Goal: Task Accomplishment & Management: Complete application form

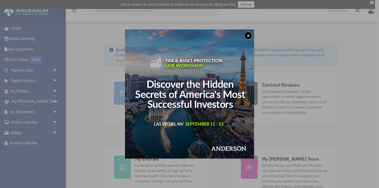
click at [249, 36] on button "x" at bounding box center [249, 36] width 8 height 8
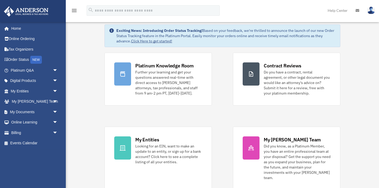
scroll to position [21, 0]
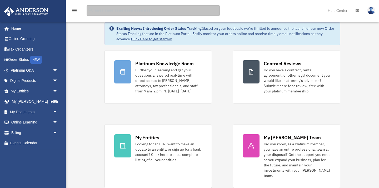
click at [154, 9] on input "search" at bounding box center [153, 10] width 133 height 11
type input "**********"
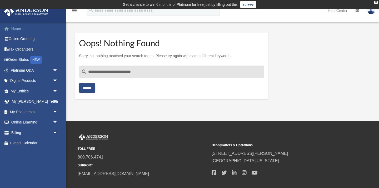
click at [17, 28] on link "Home" at bounding box center [35, 28] width 62 height 11
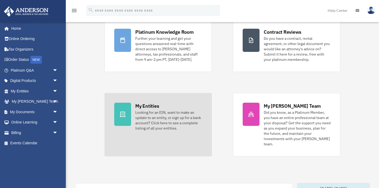
scroll to position [55, 0]
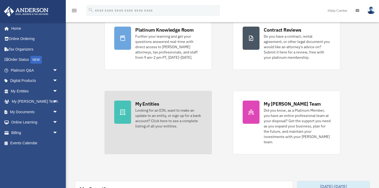
click at [145, 105] on div "My Entities" at bounding box center [147, 104] width 24 height 7
click at [125, 110] on icon at bounding box center [123, 112] width 6 height 6
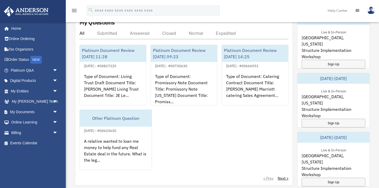
scroll to position [222, 0]
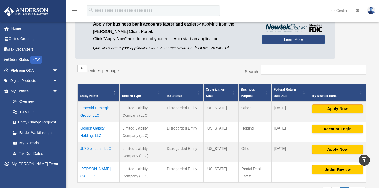
scroll to position [38, 0]
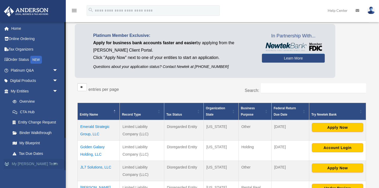
click at [54, 164] on span "arrow_drop_down" at bounding box center [58, 164] width 11 height 11
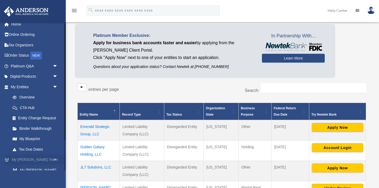
scroll to position [0, 0]
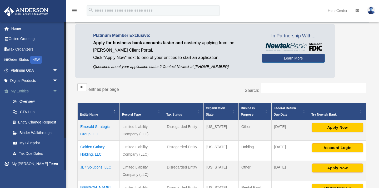
click at [55, 91] on span "arrow_drop_down" at bounding box center [58, 91] width 11 height 11
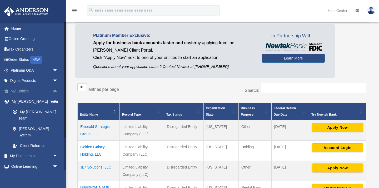
click at [56, 90] on span "arrow_drop_up" at bounding box center [58, 91] width 11 height 11
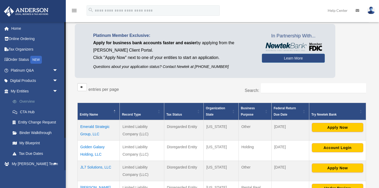
click at [30, 100] on link "Overview" at bounding box center [36, 101] width 59 height 11
click at [21, 100] on link "Overview" at bounding box center [36, 101] width 59 height 11
click at [91, 126] on td "Emerald Strategic Group, LLC" at bounding box center [99, 130] width 42 height 21
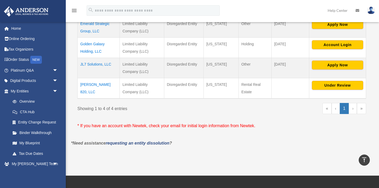
scroll to position [138, 0]
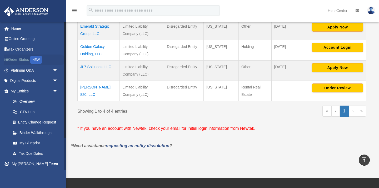
click at [38, 60] on div "NEW" at bounding box center [36, 60] width 12 height 8
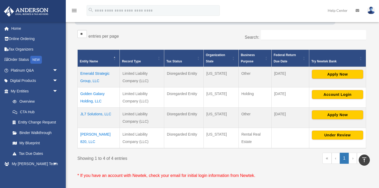
scroll to position [62, 0]
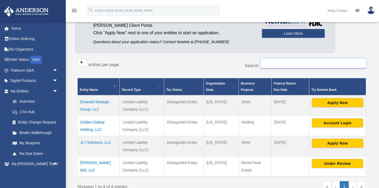
click at [276, 64] on input "Search:" at bounding box center [313, 64] width 105 height 10
click at [101, 141] on td "JL7 Solutions, LLC" at bounding box center [99, 146] width 42 height 20
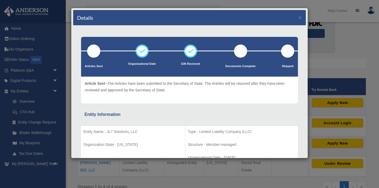
scroll to position [0, 0]
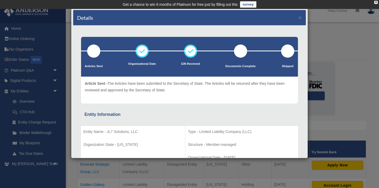
click at [55, 91] on div "Details × Articles Sent Organizational Date" at bounding box center [189, 94] width 379 height 188
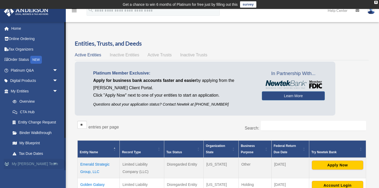
click at [54, 163] on span "arrow_drop_down" at bounding box center [58, 164] width 11 height 11
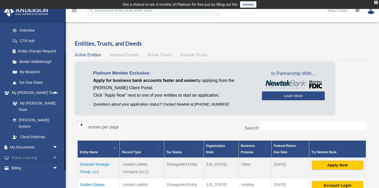
scroll to position [72, 0]
click at [55, 142] on span "arrow_drop_down" at bounding box center [58, 147] width 11 height 11
click at [24, 152] on link "Box" at bounding box center [36, 157] width 59 height 11
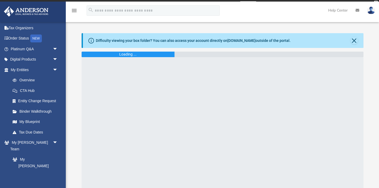
scroll to position [23, 0]
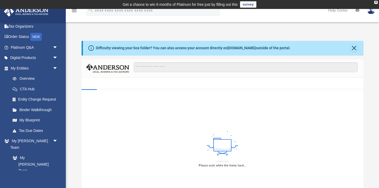
click at [102, 139] on div "Please wait while the items load..." at bounding box center [223, 149] width 282 height 120
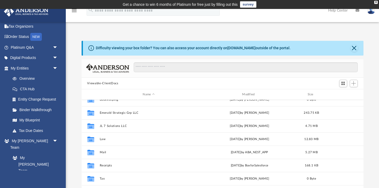
scroll to position [5, 0]
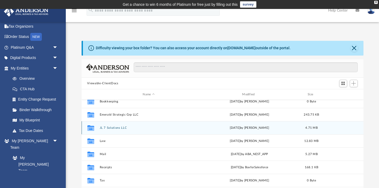
click at [117, 128] on button "JL 7 Solutions LLC" at bounding box center [149, 127] width 99 height 3
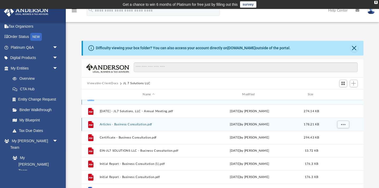
scroll to position [0, 0]
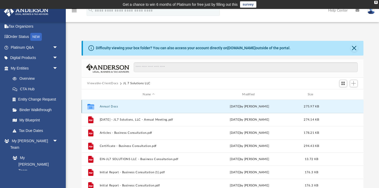
click at [113, 106] on button "Annual Docs" at bounding box center [149, 106] width 99 height 3
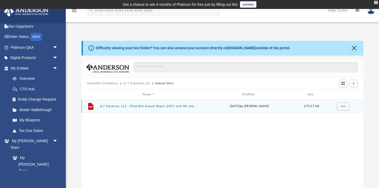
click at [154, 107] on button "JL7 Solutions, LLC - Filed WA Annual Report 2025 with RA and Addy Change.pdf" at bounding box center [149, 106] width 99 height 3
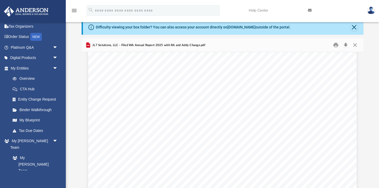
scroll to position [154, 0]
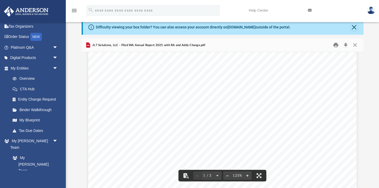
click at [336, 45] on button "Print" at bounding box center [336, 45] width 11 height 8
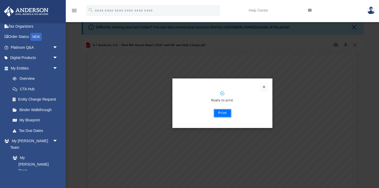
click at [224, 115] on button "Print" at bounding box center [223, 113] width 18 height 8
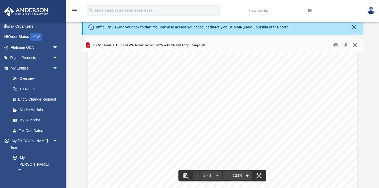
click at [356, 45] on button "Close" at bounding box center [355, 45] width 9 height 8
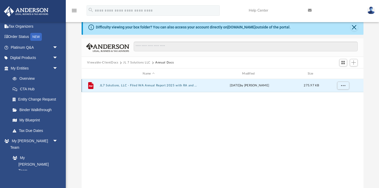
click at [170, 86] on button "JL7 Solutions, LLC - Filed WA Annual Report 2025 with RA and Addy Change.pdf" at bounding box center [149, 85] width 99 height 3
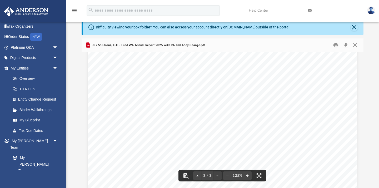
scroll to position [722, 0]
click at [88, 45] on icon "Preview" at bounding box center [88, 45] width 3 height 1
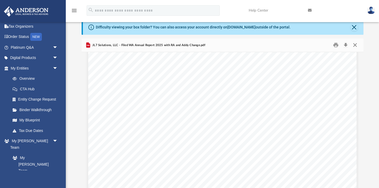
click at [355, 44] on button "Close" at bounding box center [355, 45] width 9 height 8
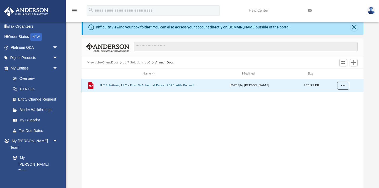
click at [343, 87] on span "More options" at bounding box center [343, 85] width 4 height 3
click at [337, 106] on li "Download" at bounding box center [338, 105] width 15 height 6
click at [356, 27] on button "Close" at bounding box center [354, 27] width 7 height 7
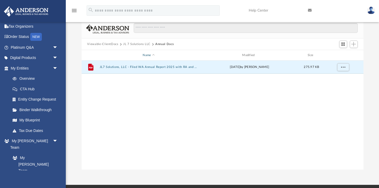
scroll to position [0, 0]
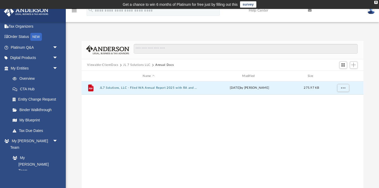
click at [250, 6] on link "survey" at bounding box center [248, 4] width 16 height 6
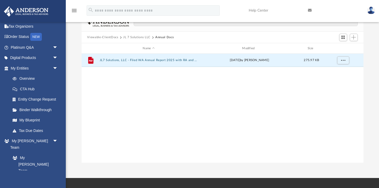
scroll to position [16, 0]
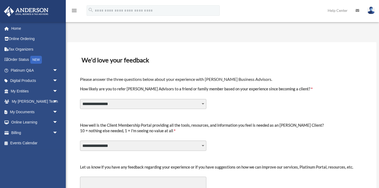
click at [203, 103] on select "**********" at bounding box center [143, 104] width 126 height 10
select select "********"
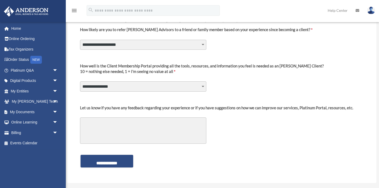
scroll to position [68, 0]
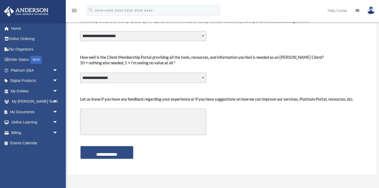
click at [202, 79] on select "**********" at bounding box center [143, 78] width 126 height 10
select select "********"
click at [104, 118] on textarea "Let us know if you have any feedback regarding your experience or if you have s…" at bounding box center [143, 122] width 126 height 26
click at [102, 114] on textarea "**********" at bounding box center [143, 122] width 126 height 26
click at [133, 115] on textarea "**********" at bounding box center [143, 122] width 126 height 26
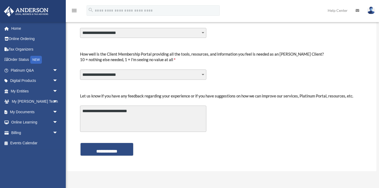
scroll to position [72, 0]
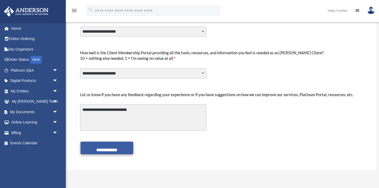
type textarea "**********"
click at [106, 151] on input "**********" at bounding box center [107, 148] width 53 height 13
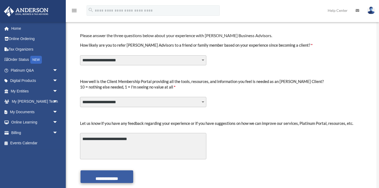
scroll to position [47, 0]
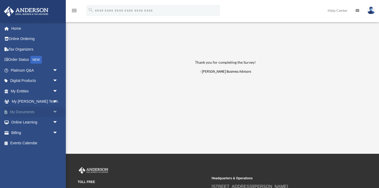
click at [55, 112] on span "arrow_drop_down" at bounding box center [58, 112] width 11 height 11
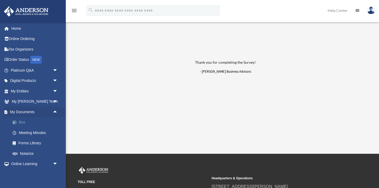
click at [27, 122] on link "Box" at bounding box center [36, 122] width 59 height 11
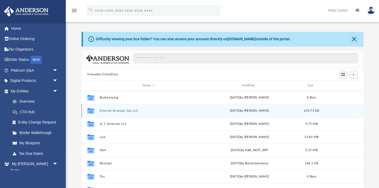
click at [242, 111] on div "[DATE] by [PERSON_NAME]" at bounding box center [250, 111] width 99 height 5
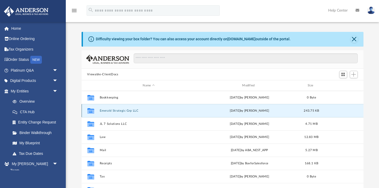
click at [129, 112] on div "Collaborated Folder Emerald Strategic Grp LLC [DATE] by [PERSON_NAME] 243.75 KB" at bounding box center [223, 110] width 282 height 13
click at [129, 112] on div "Collaborated Folder Emerald Strategic Grp LLC Wed Nov 20 2024 by Mary Levy 243.…" at bounding box center [223, 110] width 282 height 13
click at [129, 111] on button "Emerald Strategic Grp LLC" at bounding box center [149, 110] width 99 height 3
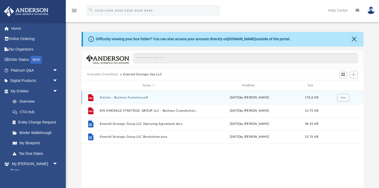
click at [98, 97] on div "File Articles - Business Formation.pdf Tue Sep 10 2024 by Erlynn Legaspi 178.8 …" at bounding box center [223, 97] width 282 height 13
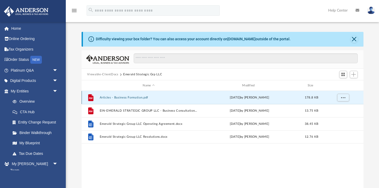
click at [98, 97] on div "File Articles - Business Formation.pdf Tue Sep 10 2024 by Erlynn Legaspi 178.8 …" at bounding box center [223, 97] width 282 height 13
click at [89, 97] on icon "grid" at bounding box center [90, 97] width 5 height 7
click at [344, 97] on span "More options" at bounding box center [343, 97] width 4 height 3
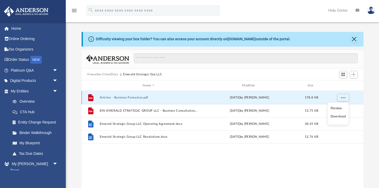
click at [247, 98] on div "Tue Sep 10 2024 by Erlynn Legaspi" at bounding box center [250, 97] width 99 height 5
click at [355, 39] on button "Close" at bounding box center [354, 39] width 7 height 7
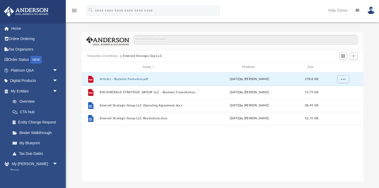
click at [114, 57] on button "Viewable-ClientDocs" at bounding box center [102, 56] width 31 height 5
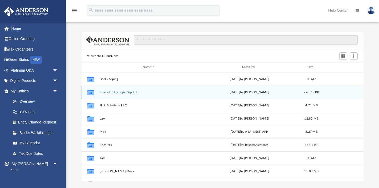
click at [110, 92] on button "Emerald Strategic Grp LLC" at bounding box center [149, 92] width 99 height 3
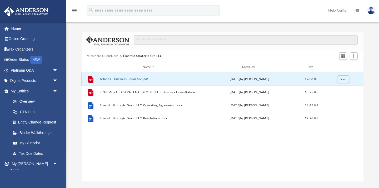
click at [109, 80] on button "Articles - Business Formation.pdf" at bounding box center [149, 78] width 99 height 3
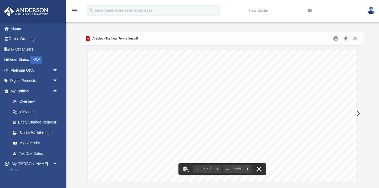
click at [356, 39] on button "Close" at bounding box center [355, 39] width 9 height 8
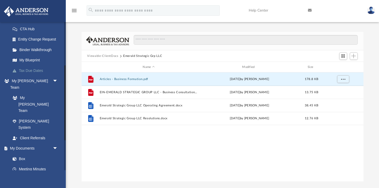
scroll to position [86, 0]
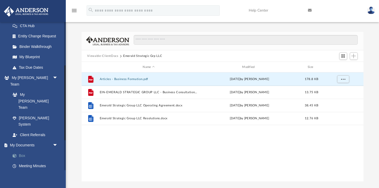
click at [22, 150] on link "Box" at bounding box center [36, 155] width 59 height 11
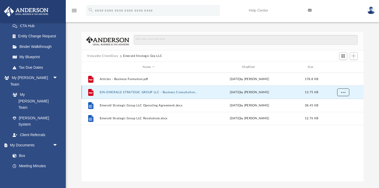
click at [345, 94] on button "More options" at bounding box center [343, 93] width 12 height 8
click at [337, 104] on li "Preview" at bounding box center [338, 103] width 15 height 6
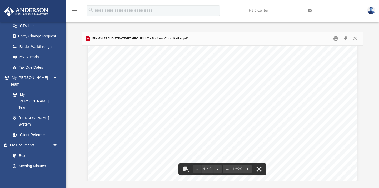
scroll to position [28, 0]
click at [355, 38] on button "Close" at bounding box center [355, 39] width 9 height 8
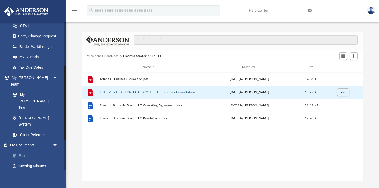
click at [22, 150] on link "Box" at bounding box center [36, 155] width 59 height 11
click at [35, 161] on link "Meeting Minutes" at bounding box center [36, 166] width 59 height 11
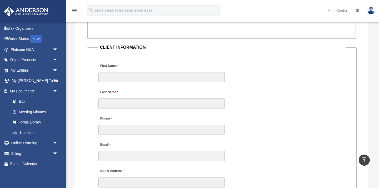
scroll to position [508, 0]
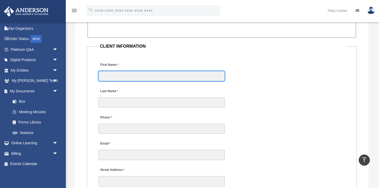
click at [144, 77] on input "First Name" at bounding box center [162, 76] width 126 height 10
type input "*"
type input "******"
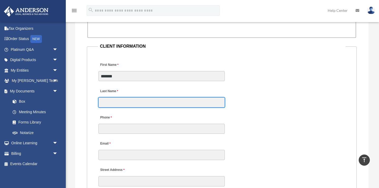
click at [120, 104] on input "Last Name" at bounding box center [162, 103] width 126 height 10
type input "*******"
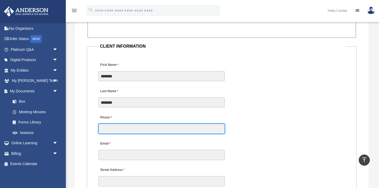
click at [108, 132] on input "Phone" at bounding box center [162, 129] width 126 height 10
type input "**********"
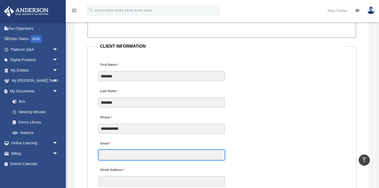
click at [108, 157] on input "Email" at bounding box center [162, 155] width 126 height 10
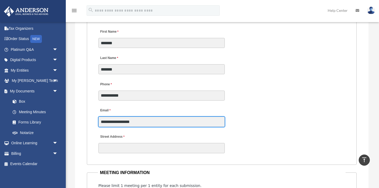
scroll to position [546, 0]
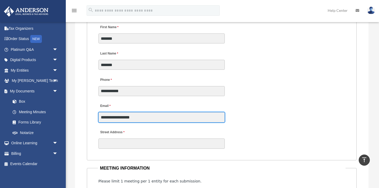
type input "**********"
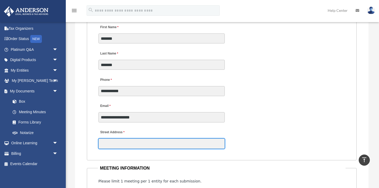
click at [107, 145] on input "Street Address" at bounding box center [162, 144] width 126 height 10
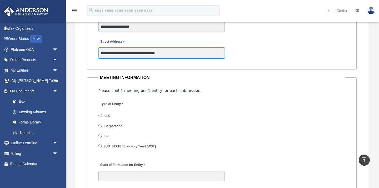
scroll to position [637, 0]
type input "**********"
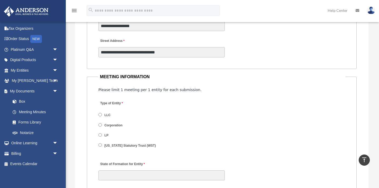
click at [101, 117] on span "LLC" at bounding box center [130, 115] width 63 height 9
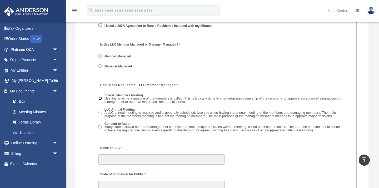
scroll to position [789, 0]
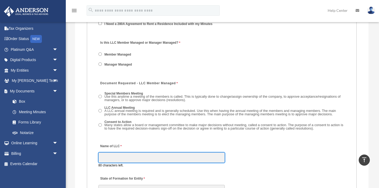
click at [109, 160] on input "Name of LLC" at bounding box center [162, 158] width 126 height 10
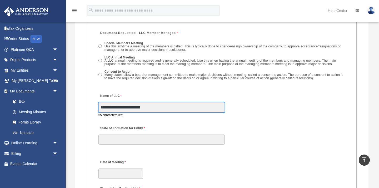
scroll to position [842, 0]
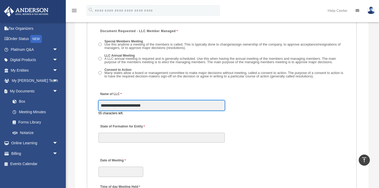
type input "**********"
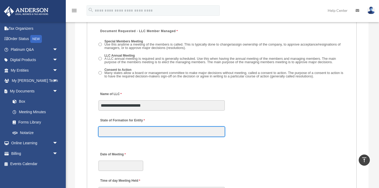
click at [108, 138] on div "State of Formation for Entity" at bounding box center [162, 125] width 128 height 23
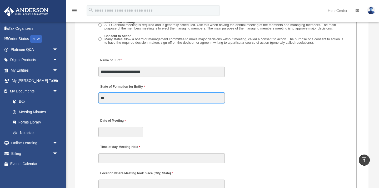
scroll to position [876, 0]
type input "**"
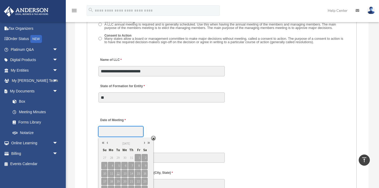
click at [116, 135] on input "Date of Meeting" at bounding box center [121, 131] width 45 height 10
type input "**********"
click at [120, 167] on span "5" at bounding box center [118, 165] width 6 height 7
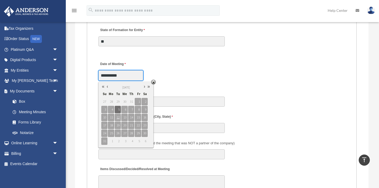
scroll to position [939, 0]
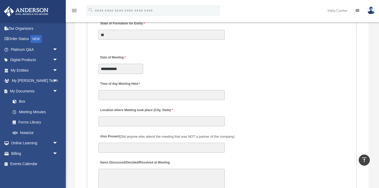
click at [183, 71] on div "**********" at bounding box center [222, 62] width 248 height 23
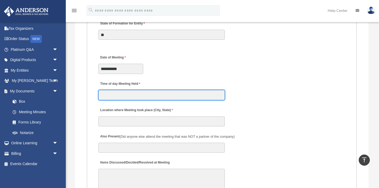
click at [121, 100] on input "Time of day Meeting Held" at bounding box center [162, 95] width 126 height 10
type input "*"
type input "****"
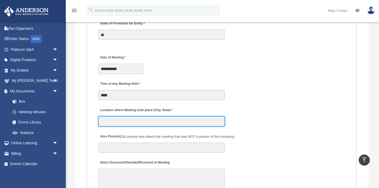
click at [121, 123] on input "Location where Meeting took place (City, State)" at bounding box center [162, 121] width 126 height 10
click at [102, 123] on input "**********" at bounding box center [162, 121] width 126 height 10
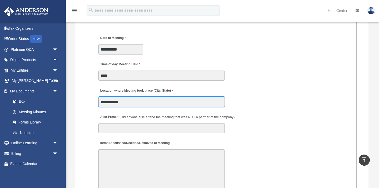
scroll to position [959, 0]
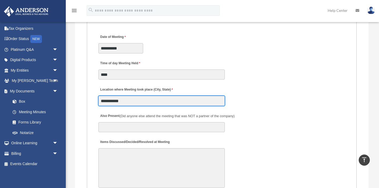
type input "**********"
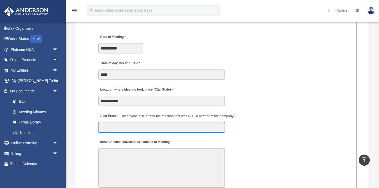
click at [110, 129] on input "Also Present (Did anyone else attend the meeting that was NOT a partner of the …" at bounding box center [162, 127] width 126 height 10
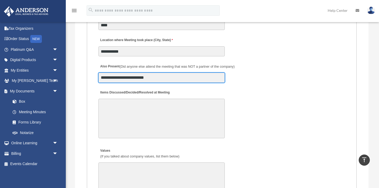
scroll to position [1009, 0]
type input "**********"
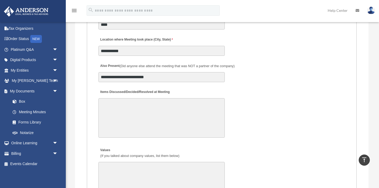
click at [118, 103] on textarea "Items Discussed/Decided/Resolved at Meeting" at bounding box center [162, 118] width 126 height 40
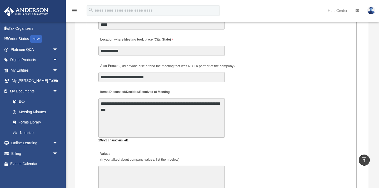
click at [101, 111] on textarea "**********" at bounding box center [162, 118] width 126 height 40
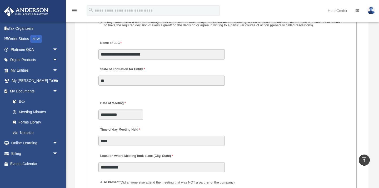
scroll to position [900, 0]
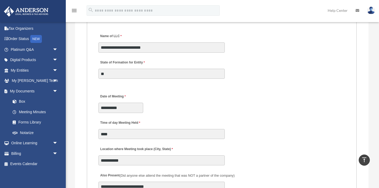
type textarea "**********"
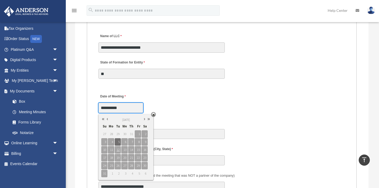
click at [111, 109] on input "**********" at bounding box center [121, 108] width 45 height 10
type input "**********"
click at [157, 100] on div "**********" at bounding box center [222, 101] width 248 height 23
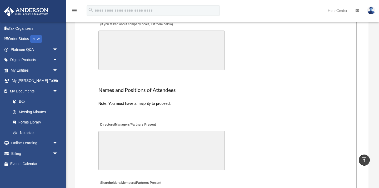
scroll to position [1207, 0]
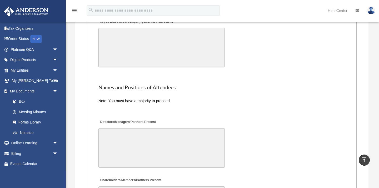
click at [114, 136] on textarea "Directors/Managers/Partners Present" at bounding box center [162, 148] width 126 height 40
click at [131, 136] on textarea "**********" at bounding box center [162, 148] width 126 height 40
drag, startPoint x: 131, startPoint y: 136, endPoint x: 130, endPoint y: 142, distance: 5.9
click at [130, 142] on textarea "**********" at bounding box center [162, 148] width 126 height 40
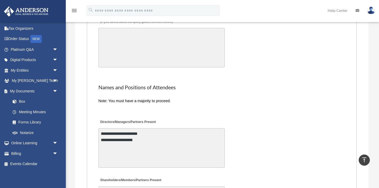
click at [150, 137] on textarea "**********" at bounding box center [162, 148] width 126 height 40
click at [104, 147] on textarea "**********" at bounding box center [162, 148] width 126 height 40
click at [101, 148] on textarea "**********" at bounding box center [162, 148] width 126 height 40
click at [105, 146] on textarea "**********" at bounding box center [162, 148] width 126 height 40
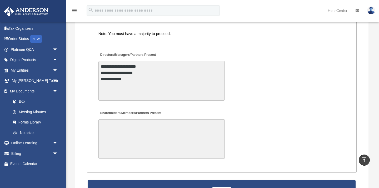
scroll to position [1273, 0]
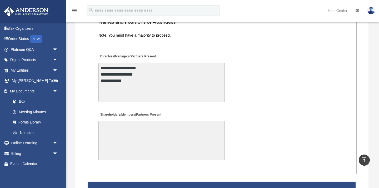
drag, startPoint x: 101, startPoint y: 69, endPoint x: 129, endPoint y: 89, distance: 34.1
click at [129, 89] on textarea "**********" at bounding box center [162, 83] width 126 height 40
type textarea "**********"
click at [109, 133] on textarea "Shareholders/Members/Partners Present" at bounding box center [162, 141] width 126 height 40
paste textarea "**********"
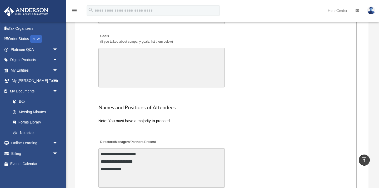
scroll to position [1193, 0]
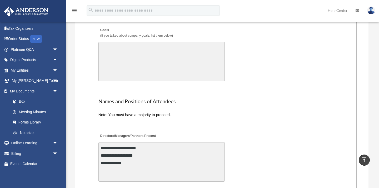
type textarea "**********"
drag, startPoint x: 130, startPoint y: 167, endPoint x: 100, endPoint y: 164, distance: 30.2
click at [100, 164] on textarea "**********" at bounding box center [162, 162] width 126 height 40
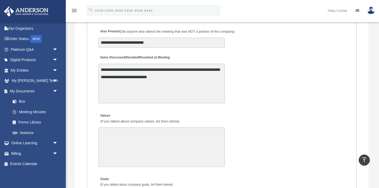
scroll to position [1044, 0]
type textarea "**********"
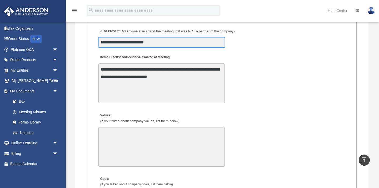
drag, startPoint x: 157, startPoint y: 43, endPoint x: 125, endPoint y: 45, distance: 31.6
click at [125, 45] on input "**********" at bounding box center [162, 42] width 126 height 10
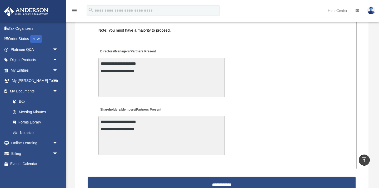
scroll to position [1343, 0]
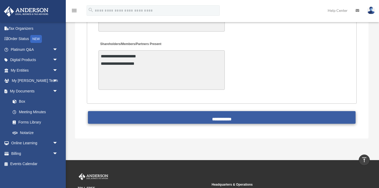
type input "**********"
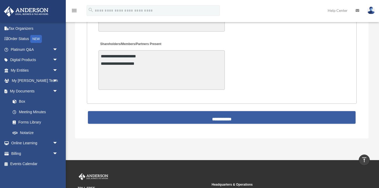
click at [204, 120] on input "**********" at bounding box center [222, 117] width 268 height 13
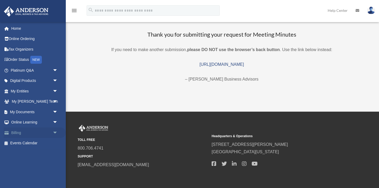
click at [55, 131] on span "arrow_drop_down" at bounding box center [58, 133] width 11 height 11
click at [42, 145] on link "$ Open Invoices" at bounding box center [36, 143] width 59 height 11
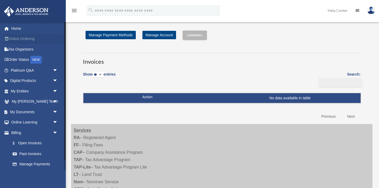
click at [26, 40] on link "Online Ordering" at bounding box center [35, 39] width 62 height 11
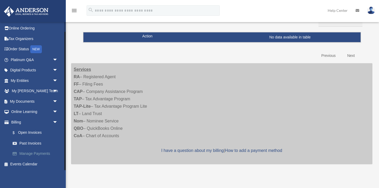
scroll to position [165, 0]
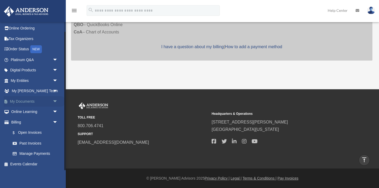
click at [54, 101] on span "arrow_drop_down" at bounding box center [58, 101] width 11 height 11
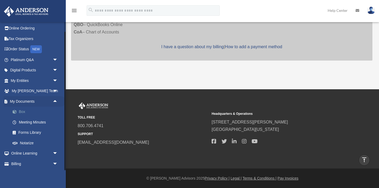
click at [23, 114] on link "Box" at bounding box center [36, 112] width 59 height 11
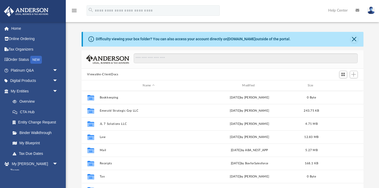
scroll to position [120, 282]
click at [356, 73] on span "Add" at bounding box center [354, 74] width 4 height 4
click at [343, 94] on li "New Folder" at bounding box center [346, 93] width 17 height 6
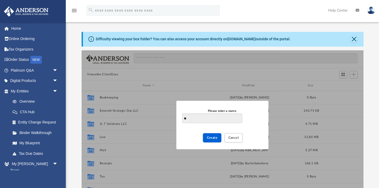
type input "*"
type input "**********"
click at [213, 139] on span "Create" at bounding box center [212, 137] width 11 height 3
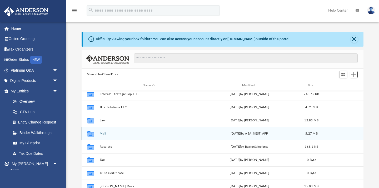
scroll to position [0, 0]
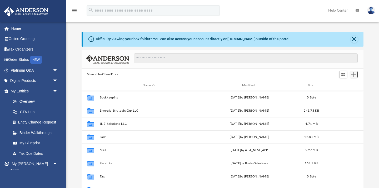
click at [354, 75] on span "Add" at bounding box center [354, 74] width 4 height 4
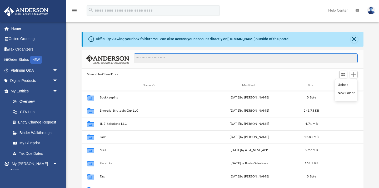
click at [220, 61] on input "Search files and folders" at bounding box center [246, 58] width 224 height 10
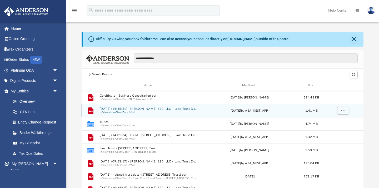
click at [204, 111] on div "[DATE] by ABA_NEST_APP" at bounding box center [250, 111] width 99 height 5
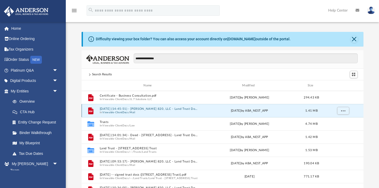
click at [234, 110] on div "[DATE] by ABA_NEST_APP" at bounding box center [250, 111] width 99 height 5
click at [343, 110] on span "More options" at bounding box center [343, 110] width 4 height 3
click at [338, 121] on li "Preview" at bounding box center [338, 122] width 15 height 6
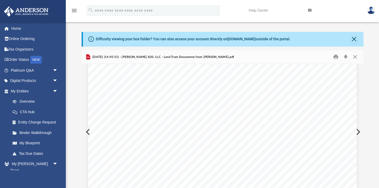
scroll to position [382, 0]
click at [355, 38] on button "Close" at bounding box center [354, 39] width 7 height 7
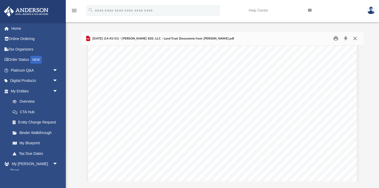
click at [355, 38] on button "Close" at bounding box center [355, 39] width 9 height 8
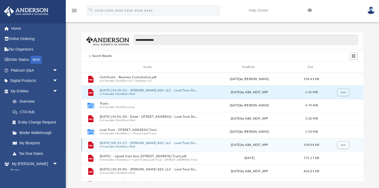
click at [160, 144] on button "2025.05.15 (09:53:17) - Martha Lake 820, LLC - Land Trust Documents from Frank …" at bounding box center [149, 143] width 99 height 3
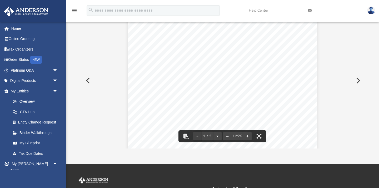
scroll to position [0, 0]
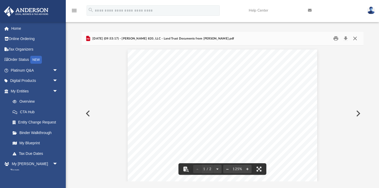
click at [355, 39] on button "Close" at bounding box center [355, 39] width 9 height 8
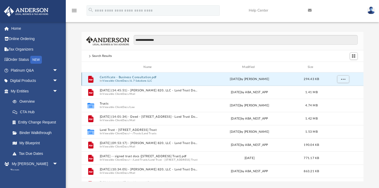
click at [150, 77] on button "Certificate - Business Consultation.pdf" at bounding box center [149, 77] width 99 height 3
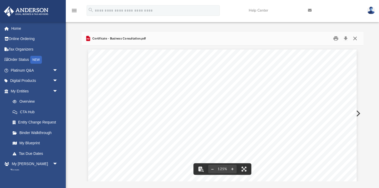
click at [357, 37] on button "Close" at bounding box center [355, 39] width 9 height 8
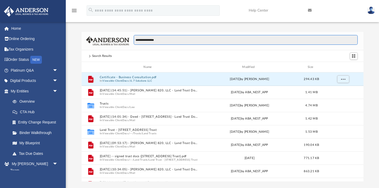
click at [164, 42] on input "**********" at bounding box center [246, 40] width 224 height 10
type input "*"
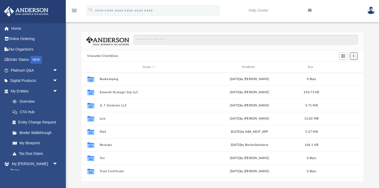
click at [355, 57] on span "Add" at bounding box center [354, 56] width 4 height 4
click at [342, 68] on li "Upload" at bounding box center [346, 67] width 17 height 6
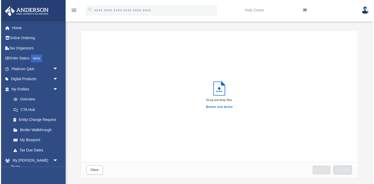
scroll to position [134, 282]
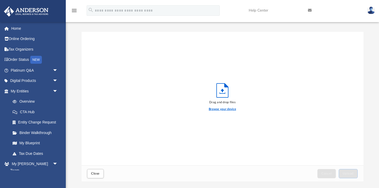
click at [222, 109] on label "Browse your device" at bounding box center [222, 109] width 27 height 5
click at [0, 0] on input "Browse your device" at bounding box center [0, 0] width 0 height 0
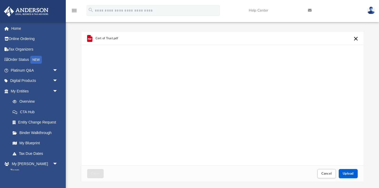
click at [103, 40] on div "Cert of Trust.pdf" at bounding box center [155, 38] width 121 height 12
click at [93, 38] on icon "grid" at bounding box center [89, 38] width 8 height 8
click at [89, 39] on icon "grid" at bounding box center [89, 38] width 5 height 7
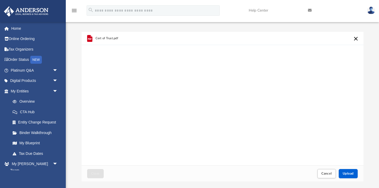
click at [175, 42] on div "Cert of Trust.pdf" at bounding box center [155, 38] width 121 height 12
click at [355, 39] on button "Cancel this upload" at bounding box center [356, 39] width 6 height 6
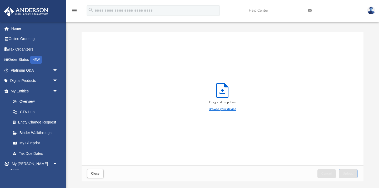
click at [227, 110] on label "Browse your device" at bounding box center [222, 109] width 27 height 5
click at [0, 0] on input "Browse your device" at bounding box center [0, 0] width 0 height 0
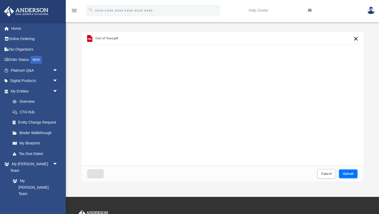
click at [351, 172] on span "Upload" at bounding box center [348, 173] width 11 height 3
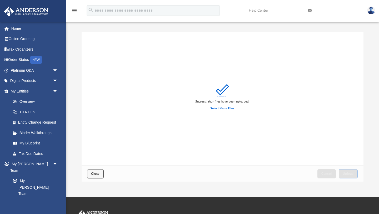
click at [96, 172] on span "Close" at bounding box center [95, 173] width 8 height 3
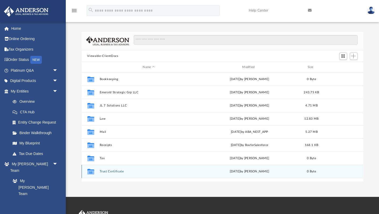
click at [242, 173] on div "today by Erlynn Legaspi" at bounding box center [250, 171] width 99 height 5
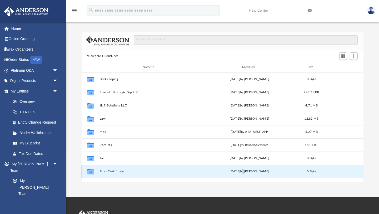
click at [242, 173] on div "today by Erlynn Legaspi" at bounding box center [250, 171] width 99 height 5
click at [114, 172] on button "Trust Certificate" at bounding box center [149, 171] width 99 height 3
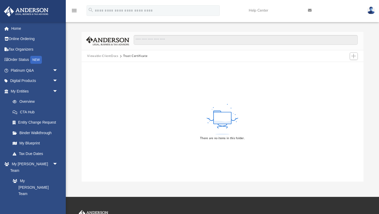
click at [143, 106] on div "There are no items in this folder." at bounding box center [223, 122] width 282 height 120
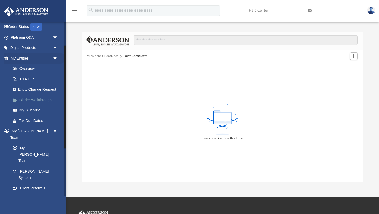
scroll to position [44, 0]
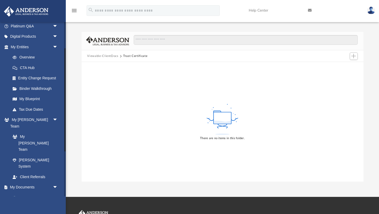
click at [23, 188] on link "Box" at bounding box center [36, 197] width 59 height 11
click at [20, 188] on link "Box" at bounding box center [36, 197] width 59 height 11
click at [23, 188] on link "Box" at bounding box center [36, 197] width 59 height 11
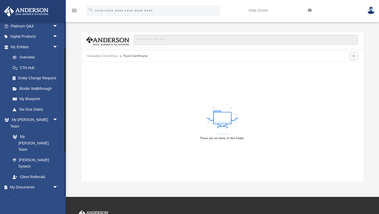
click at [23, 188] on link "Box" at bounding box center [36, 197] width 59 height 11
click at [26, 188] on link "Box" at bounding box center [36, 197] width 59 height 11
click at [130, 56] on button "Trust Certificate" at bounding box center [135, 56] width 24 height 5
click at [110, 54] on button "Viewable-ClientDocs" at bounding box center [102, 56] width 31 height 5
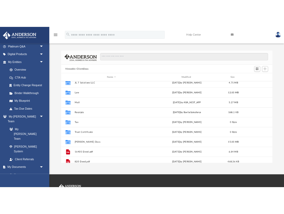
scroll to position [32, 0]
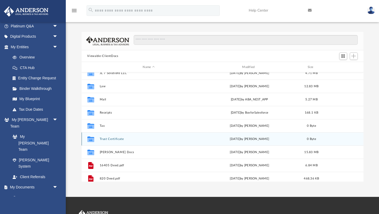
click at [91, 140] on icon "grid" at bounding box center [90, 140] width 7 height 6
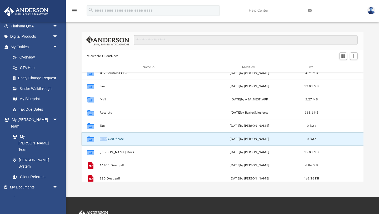
click at [91, 140] on icon "grid" at bounding box center [90, 140] width 7 height 6
click at [255, 140] on div "today by Erlynn Legaspi" at bounding box center [250, 139] width 99 height 5
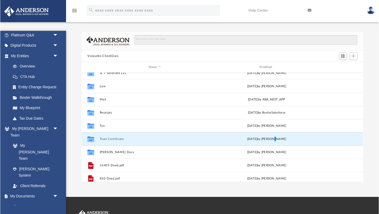
scroll to position [120, 282]
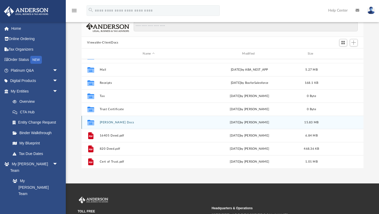
scroll to position [33, 0]
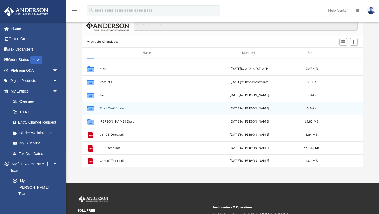
click at [90, 109] on icon "grid" at bounding box center [90, 109] width 7 height 6
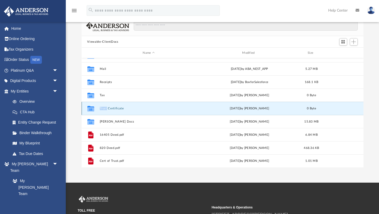
click at [90, 109] on icon "grid" at bounding box center [90, 109] width 7 height 6
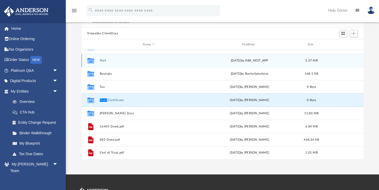
scroll to position [42, 0]
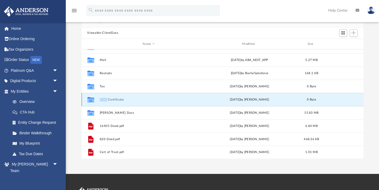
click at [175, 99] on button "Trust Certificate" at bounding box center [149, 99] width 99 height 3
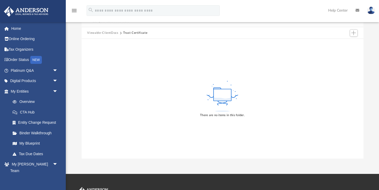
click at [136, 33] on button "Trust Certificate" at bounding box center [135, 33] width 24 height 5
click at [354, 33] on span "Add" at bounding box center [354, 33] width 4 height 4
click at [342, 44] on li "Upload" at bounding box center [346, 44] width 17 height 6
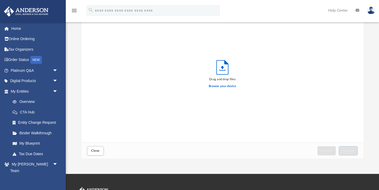
scroll to position [134, 282]
click at [223, 68] on icon "Upload" at bounding box center [222, 67] width 3 height 3
click at [223, 86] on label "Browse your device" at bounding box center [222, 86] width 27 height 5
click at [0, 0] on input "Browse your device" at bounding box center [0, 0] width 0 height 0
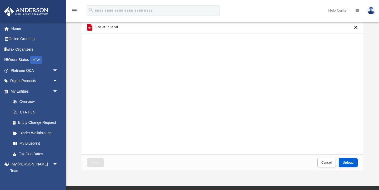
scroll to position [41, 0]
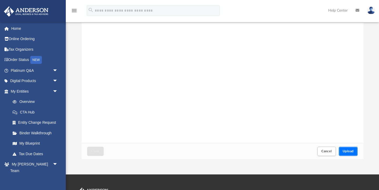
click at [350, 151] on span "Upload" at bounding box center [348, 150] width 11 height 3
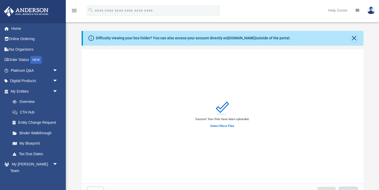
scroll to position [0, 0]
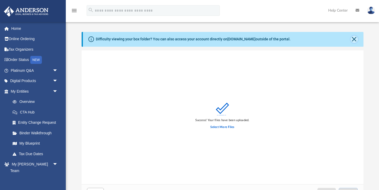
click at [355, 38] on button "Close" at bounding box center [354, 39] width 7 height 7
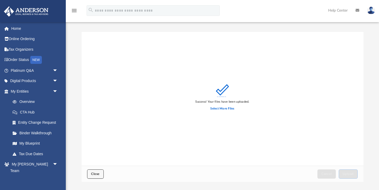
click at [94, 173] on span "Close" at bounding box center [95, 173] width 8 height 3
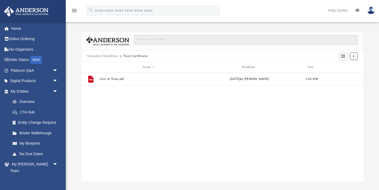
scroll to position [120, 282]
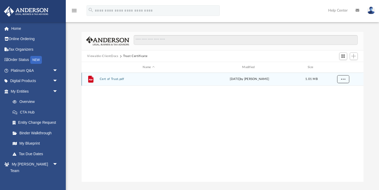
click at [345, 77] on span "More options" at bounding box center [343, 78] width 4 height 3
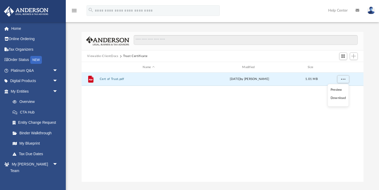
click at [339, 91] on li "Preview" at bounding box center [338, 90] width 15 height 6
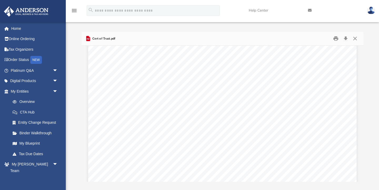
scroll to position [0, 0]
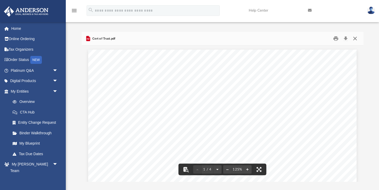
click at [356, 38] on button "Close" at bounding box center [355, 39] width 9 height 8
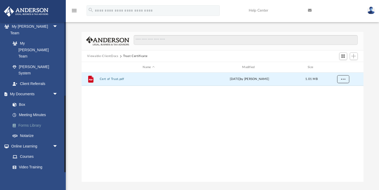
scroll to position [144, 0]
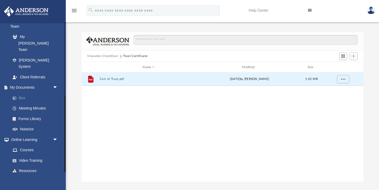
click at [24, 92] on link "Box" at bounding box center [36, 97] width 59 height 11
click at [19, 92] on link "Box" at bounding box center [36, 97] width 59 height 11
click at [16, 96] on span at bounding box center [17, 98] width 3 height 4
click at [94, 55] on button "Viewable-ClientDocs" at bounding box center [102, 56] width 31 height 5
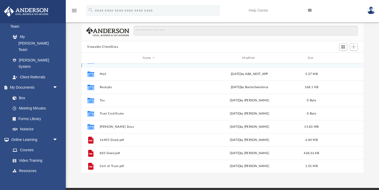
scroll to position [7, 0]
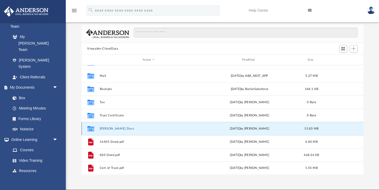
click at [137, 128] on button "[PERSON_NAME] Docs" at bounding box center [149, 128] width 99 height 3
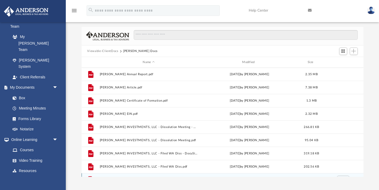
scroll to position [0, 0]
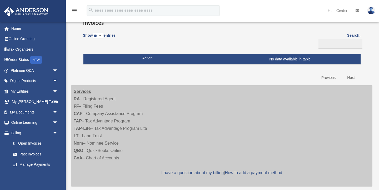
scroll to position [40, 0]
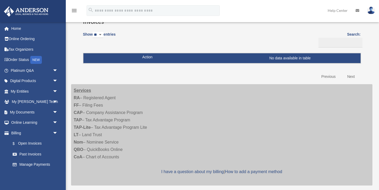
click at [134, 113] on div "Services RA – Registered Agent FF – Filing Fees CAP – Company Assistance Progra…" at bounding box center [222, 134] width 302 height 101
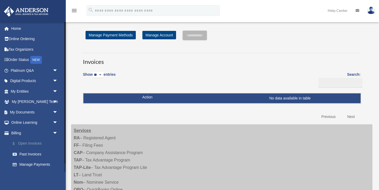
click at [35, 143] on link "$ Open Invoices" at bounding box center [36, 143] width 59 height 11
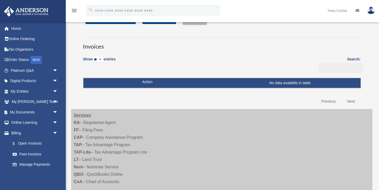
scroll to position [13, 0]
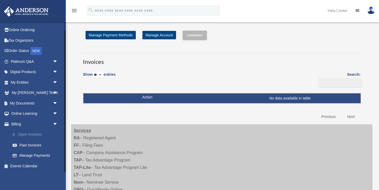
scroll to position [6, 0]
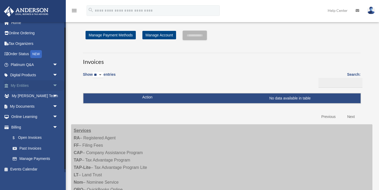
click at [55, 86] on span "arrow_drop_down" at bounding box center [58, 85] width 11 height 11
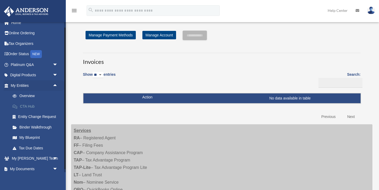
click at [29, 105] on link "CTA Hub" at bounding box center [36, 106] width 59 height 11
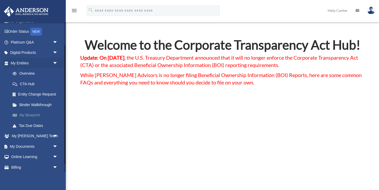
scroll to position [29, 0]
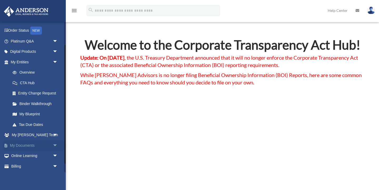
click at [57, 144] on span "arrow_drop_down" at bounding box center [58, 145] width 11 height 11
click at [22, 154] on link "Box" at bounding box center [36, 155] width 59 height 11
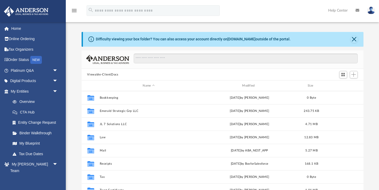
scroll to position [120, 282]
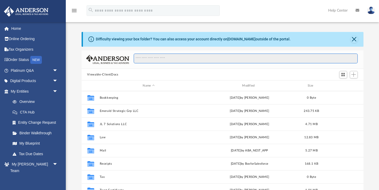
click at [143, 60] on input "Search files and folders" at bounding box center [246, 58] width 224 height 10
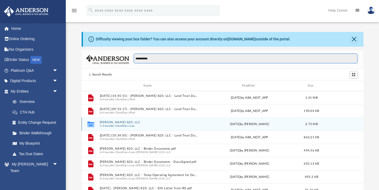
type input "**********"
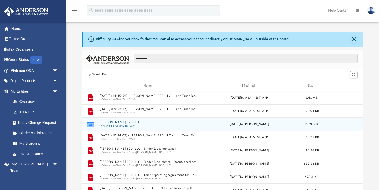
click at [134, 122] on button "[PERSON_NAME] 820, LLC" at bounding box center [149, 121] width 99 height 3
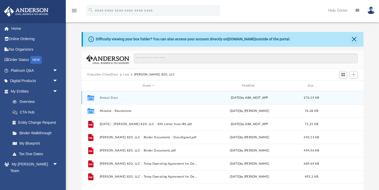
click at [138, 95] on div "Collaborated Folder Annual Docs [DATE] by ABA_NEST_APP 276.19 KB" at bounding box center [223, 97] width 282 height 13
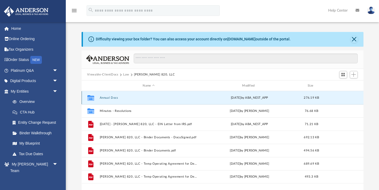
click at [112, 98] on button "Annual Docs" at bounding box center [149, 97] width 99 height 3
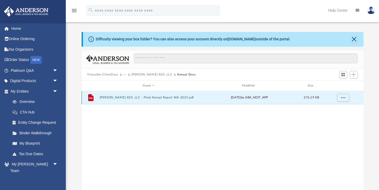
click at [176, 96] on button "[PERSON_NAME] 820, LLC - Filed Annual Report WA 2025.pdf" at bounding box center [149, 97] width 99 height 3
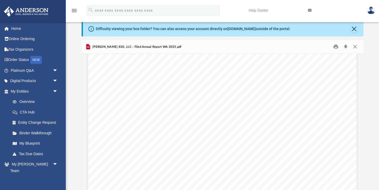
scroll to position [1, 0]
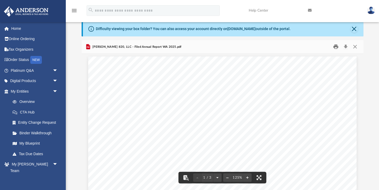
click at [337, 46] on button "Print" at bounding box center [336, 47] width 11 height 8
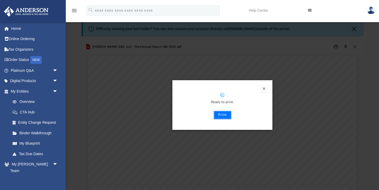
click at [227, 115] on button "Print" at bounding box center [223, 115] width 18 height 8
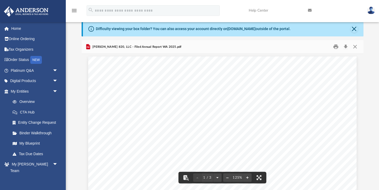
scroll to position [0, 0]
click at [356, 46] on button "Close" at bounding box center [355, 47] width 9 height 8
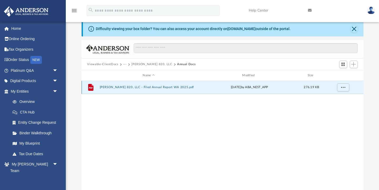
click at [154, 86] on button "[PERSON_NAME] 820, LLC - Filed Annual Report WA 2025.pdf" at bounding box center [149, 87] width 99 height 3
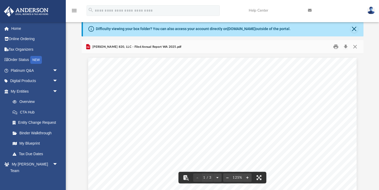
click at [155, 46] on span "[PERSON_NAME] 820, LLC - Filed Annual Report WA 2025.pdf" at bounding box center [136, 47] width 90 height 5
click at [354, 28] on button "Close" at bounding box center [354, 28] width 7 height 7
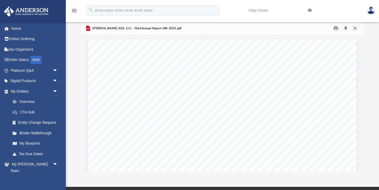
click at [356, 26] on button "Close" at bounding box center [355, 28] width 9 height 8
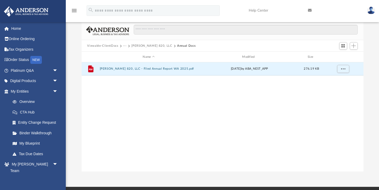
click at [105, 46] on button "Viewable-ClientDocs" at bounding box center [102, 45] width 31 height 5
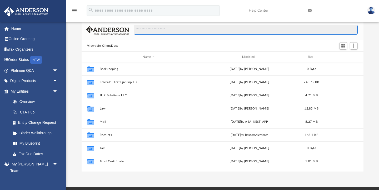
click at [149, 29] on input "Search files and folders" at bounding box center [246, 30] width 224 height 10
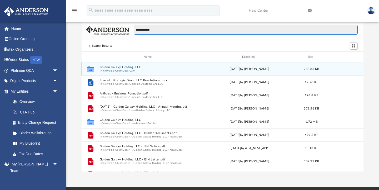
type input "**********"
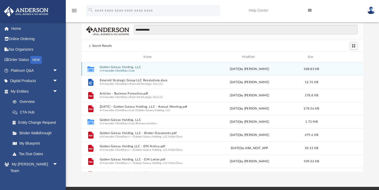
click at [129, 71] on span "/" at bounding box center [129, 70] width 1 height 3
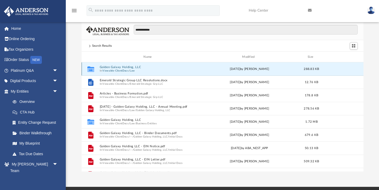
click at [125, 67] on button "Golden Galaxy Holding, LLC" at bounding box center [149, 66] width 99 height 3
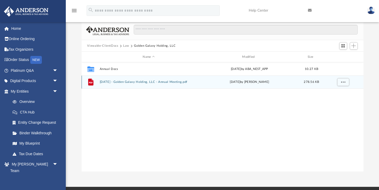
click at [126, 82] on button "[DATE] - Golden Galaxy Holding, LLC - Annual Meeting.pdf" at bounding box center [149, 81] width 99 height 3
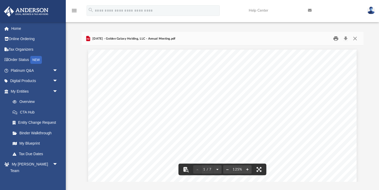
click at [336, 38] on button "Print" at bounding box center [336, 39] width 11 height 8
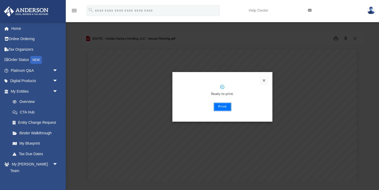
click at [225, 108] on button "Print" at bounding box center [223, 107] width 18 height 8
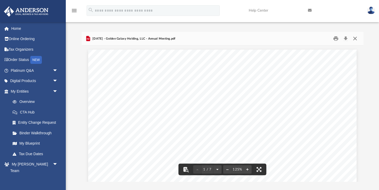
click at [356, 38] on button "Close" at bounding box center [355, 39] width 9 height 8
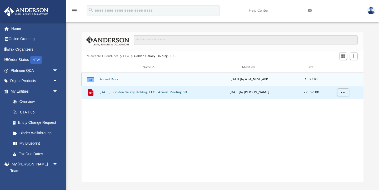
click at [109, 79] on button "Annual Docs" at bounding box center [149, 78] width 99 height 3
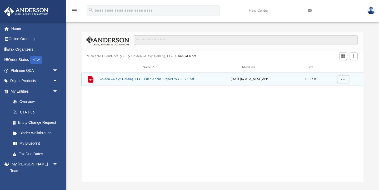
click at [165, 79] on button "Golden Galaxy Holding, LLC - Filed Annual Report WY 2025.pdf" at bounding box center [149, 78] width 99 height 3
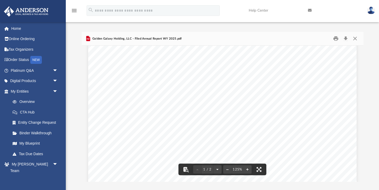
scroll to position [96, 0]
click at [337, 38] on button "Print" at bounding box center [336, 39] width 11 height 8
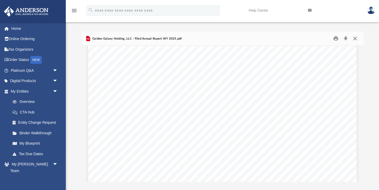
click at [355, 39] on button "Close" at bounding box center [355, 39] width 9 height 8
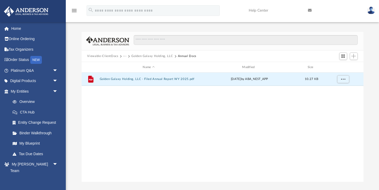
click at [98, 55] on button "Viewable-ClientDocs" at bounding box center [102, 56] width 31 height 5
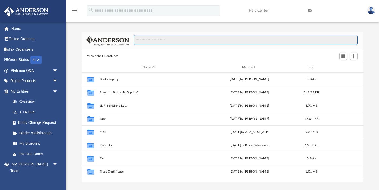
click at [148, 36] on input "Search files and folders" at bounding box center [246, 40] width 224 height 10
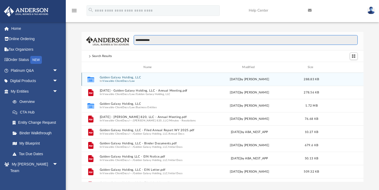
type input "**********"
click at [129, 79] on span "/" at bounding box center [129, 80] width 1 height 3
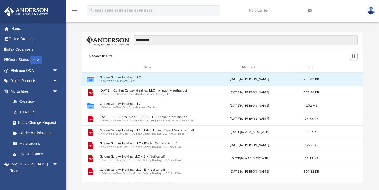
click at [129, 79] on span "/" at bounding box center [129, 80] width 1 height 3
click at [93, 79] on icon "grid" at bounding box center [90, 80] width 7 height 4
click at [163, 79] on button "Golden Galaxy Holding, LLC" at bounding box center [149, 77] width 99 height 3
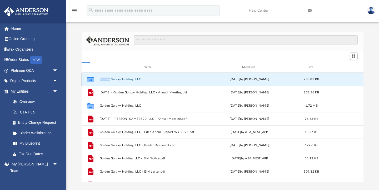
click at [163, 78] on button "Golden Galaxy Holding, LLC" at bounding box center [149, 78] width 99 height 3
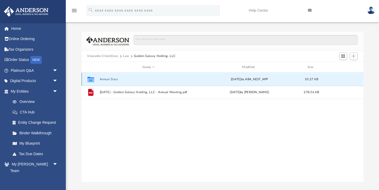
click at [107, 80] on button "Annual Docs" at bounding box center [149, 78] width 99 height 3
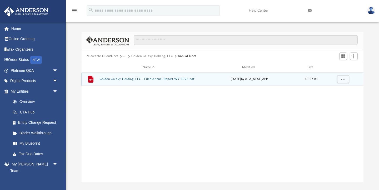
click at [135, 81] on div "File Golden Galaxy Holding, LLC - Filed Annual Report WY 2025.pdf [DATE] by ABA…" at bounding box center [223, 78] width 282 height 13
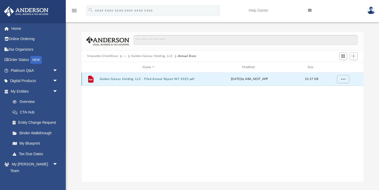
click at [135, 81] on div "File Golden Galaxy Holding, LLC - Filed Annual Report WY 2025.pdf [DATE] by ABA…" at bounding box center [223, 78] width 282 height 13
click at [344, 80] on span "More options" at bounding box center [343, 78] width 4 height 3
click at [339, 100] on li "Download" at bounding box center [338, 98] width 15 height 6
click at [96, 57] on button "Viewable-ClientDocs" at bounding box center [102, 56] width 31 height 5
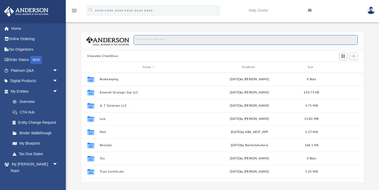
click at [153, 40] on input "Search files and folders" at bounding box center [246, 40] width 224 height 10
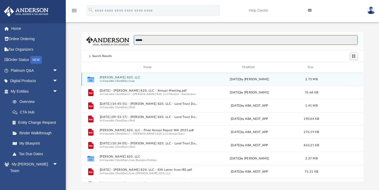
type input "******"
click at [127, 81] on button "Viewable-ClientDocs" at bounding box center [116, 80] width 26 height 3
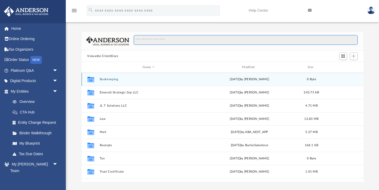
click at [196, 38] on input "Search files and folders" at bounding box center [246, 40] width 224 height 10
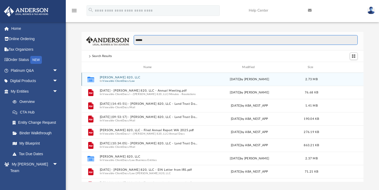
type input "******"
click at [160, 80] on span "In Viewable-ClientDocs / Law" at bounding box center [149, 80] width 99 height 3
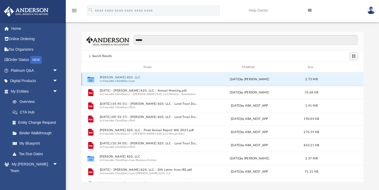
click at [127, 79] on button "Viewable-ClientDocs" at bounding box center [116, 80] width 26 height 3
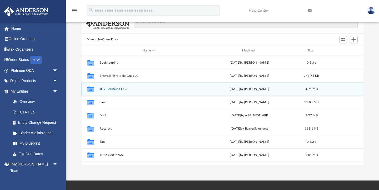
scroll to position [0, 0]
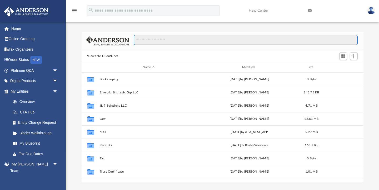
click at [147, 41] on input "Search files and folders" at bounding box center [246, 40] width 224 height 10
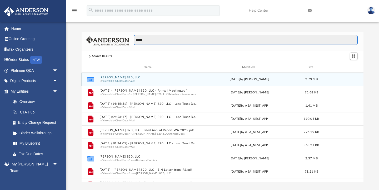
type input "******"
click at [239, 80] on div "[DATE] by [PERSON_NAME]" at bounding box center [250, 79] width 99 height 5
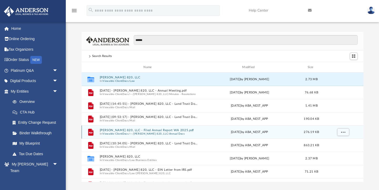
click at [175, 132] on button "Annual Docs" at bounding box center [177, 133] width 16 height 3
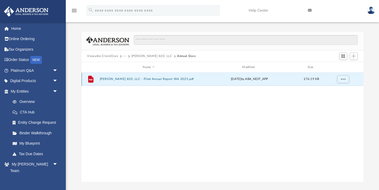
click at [194, 79] on button "[PERSON_NAME] 820, LLC - Filed Annual Report WA 2025.pdf" at bounding box center [149, 78] width 99 height 3
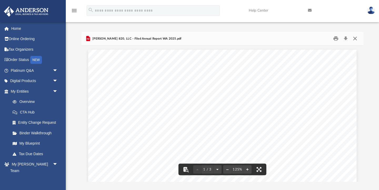
click at [356, 39] on button "Close" at bounding box center [355, 39] width 9 height 8
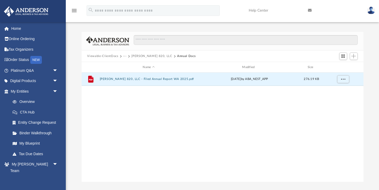
click at [99, 55] on button "Viewable-ClientDocs" at bounding box center [102, 56] width 31 height 5
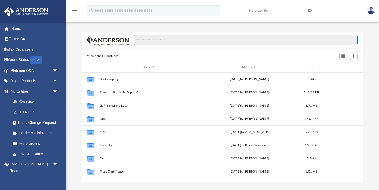
click at [165, 37] on input "Search files and folders" at bounding box center [246, 40] width 224 height 10
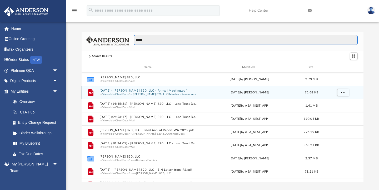
type input "******"
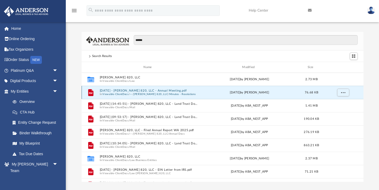
click at [132, 92] on button "[DATE] - [PERSON_NAME] 820, LLC - Annual Meeting.pdf" at bounding box center [149, 90] width 99 height 3
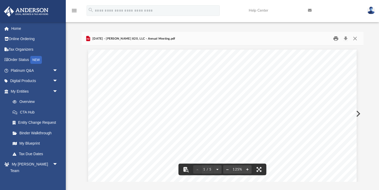
click at [338, 38] on button "Print" at bounding box center [336, 39] width 11 height 8
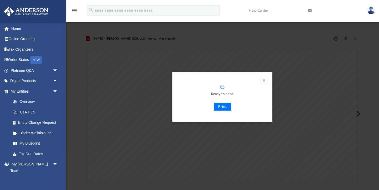
click at [221, 106] on button "Print" at bounding box center [223, 107] width 18 height 8
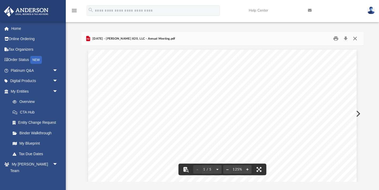
click at [355, 38] on button "Close" at bounding box center [355, 39] width 9 height 8
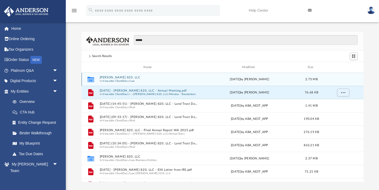
click at [236, 81] on div "[DATE] by [PERSON_NAME]" at bounding box center [250, 79] width 99 height 5
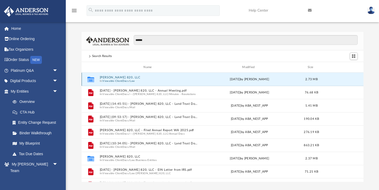
click at [208, 82] on div "Collaborated Folder [PERSON_NAME] 820, LLC In Viewable-ClientDocs / Law [DATE] …" at bounding box center [223, 78] width 282 height 13
drag, startPoint x: 208, startPoint y: 82, endPoint x: 128, endPoint y: 78, distance: 80.0
click at [128, 78] on div "Collaborated Folder [PERSON_NAME] 820, LLC In Viewable-ClientDocs / Law [DATE] …" at bounding box center [223, 78] width 282 height 13
click at [128, 78] on button "[PERSON_NAME] 820, LLC" at bounding box center [149, 77] width 99 height 3
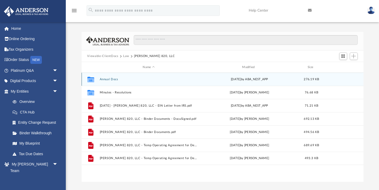
click at [91, 79] on icon "grid" at bounding box center [90, 80] width 7 height 4
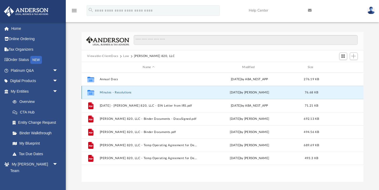
click at [113, 92] on button "Minutes - Resolutions" at bounding box center [149, 92] width 99 height 3
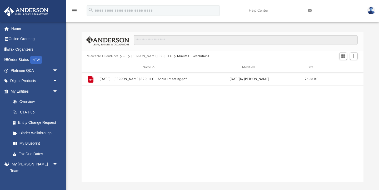
click at [148, 56] on button "[PERSON_NAME] 820, LLC" at bounding box center [151, 56] width 41 height 5
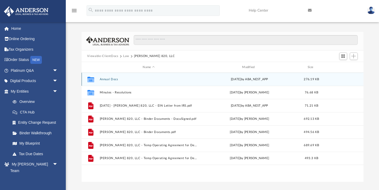
click at [114, 80] on button "Annual Docs" at bounding box center [149, 78] width 99 height 3
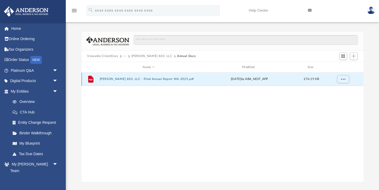
click at [148, 79] on button "[PERSON_NAME] 820, LLC - Filed Annual Report WA 2025.pdf" at bounding box center [149, 78] width 99 height 3
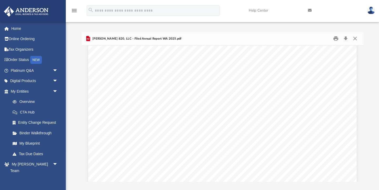
scroll to position [42, 0]
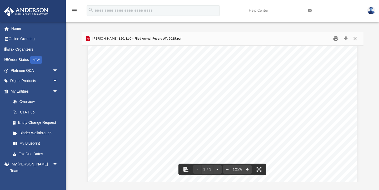
click at [337, 39] on button "Print" at bounding box center [336, 39] width 11 height 8
click at [356, 36] on button "Close" at bounding box center [355, 39] width 9 height 8
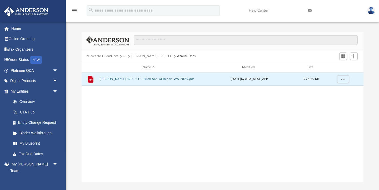
click at [371, 8] on img at bounding box center [372, 11] width 8 height 8
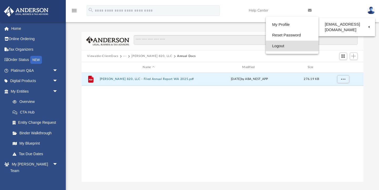
click at [284, 46] on link "Logout" at bounding box center [292, 46] width 53 height 11
